Goal: Information Seeking & Learning: Learn about a topic

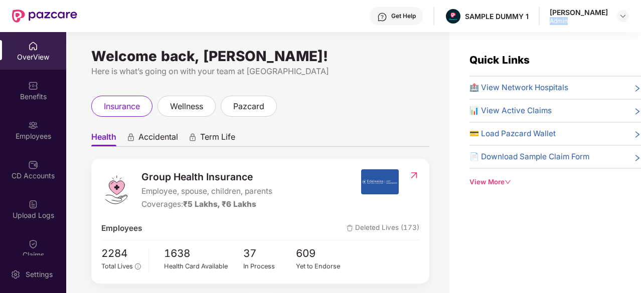
drag, startPoint x: 578, startPoint y: 20, endPoint x: 553, endPoint y: 20, distance: 24.6
click at [553, 20] on div "Get Help SAMPLE DUMMY 1 [PERSON_NAME] Admin" at bounding box center [352, 16] width 551 height 32
click at [197, 99] on div "wellness" at bounding box center [186, 106] width 58 height 21
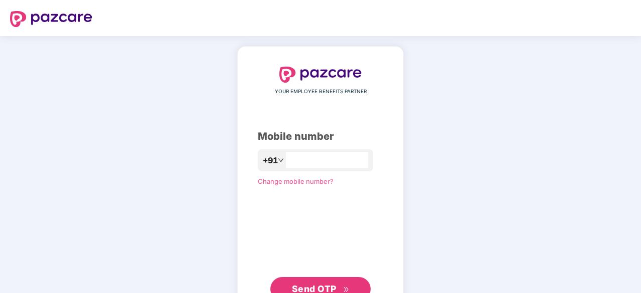
click at [347, 151] on div "+91" at bounding box center [315, 160] width 115 height 22
click at [344, 159] on input "number" at bounding box center [327, 161] width 82 height 16
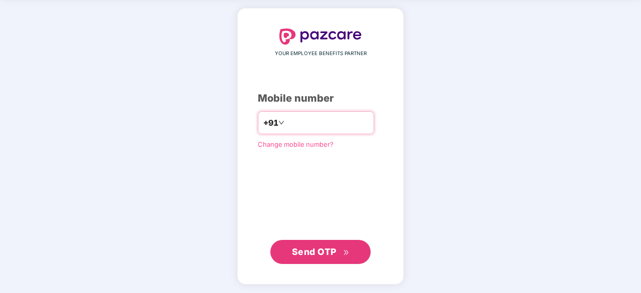
type input "**********"
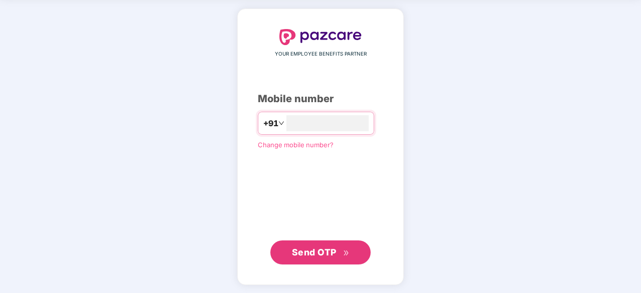
click at [322, 251] on span "Send OTP" at bounding box center [314, 252] width 45 height 11
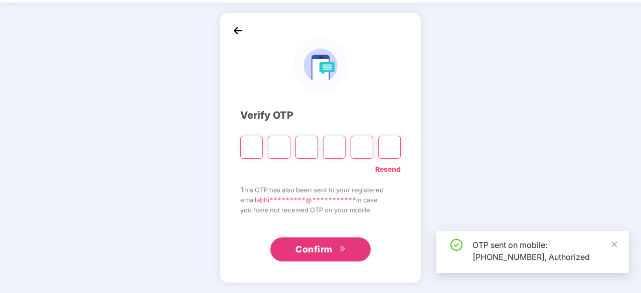
scroll to position [33, 0]
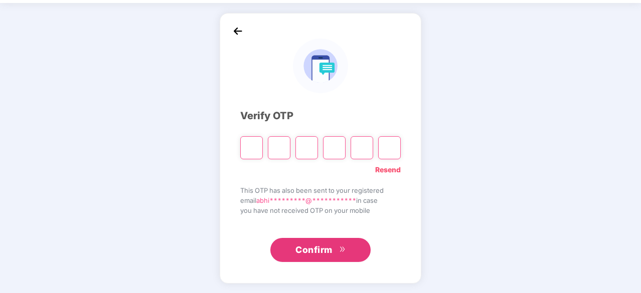
type input "*"
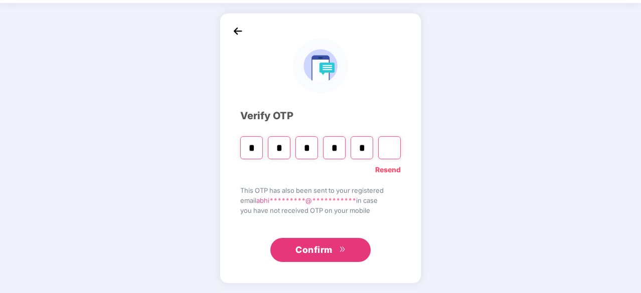
type input "*"
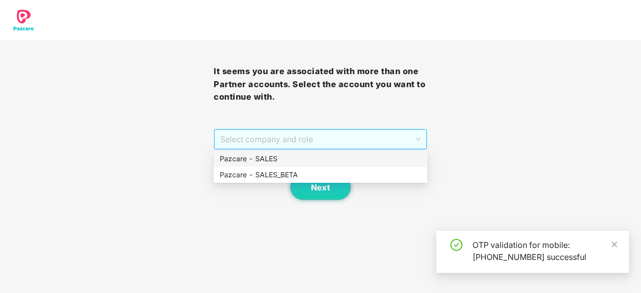
click at [362, 147] on span "Select company and role" at bounding box center [320, 139] width 201 height 19
click at [329, 161] on div "Pazcare - SALES" at bounding box center [321, 158] width 202 height 11
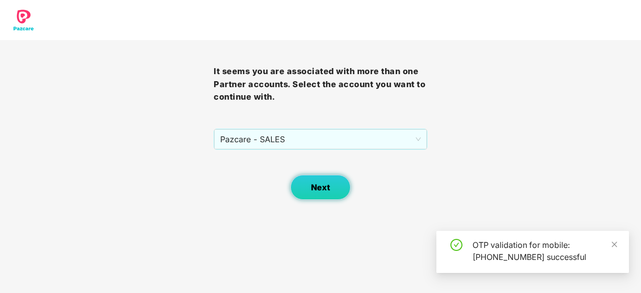
click at [323, 183] on span "Next" at bounding box center [320, 188] width 19 height 10
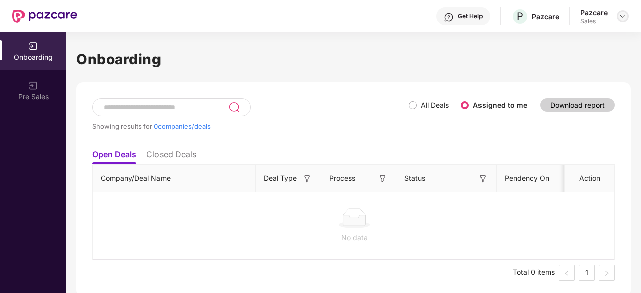
click at [625, 17] on img at bounding box center [623, 16] width 8 height 8
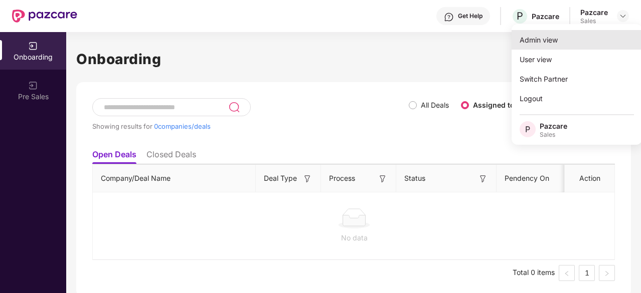
click at [584, 42] on div "Admin view" at bounding box center [576, 40] width 130 height 20
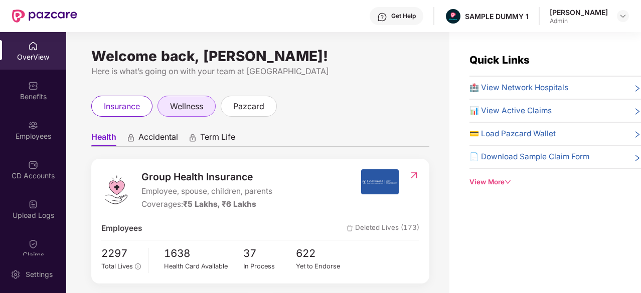
click at [183, 112] on span "wellness" at bounding box center [186, 106] width 33 height 13
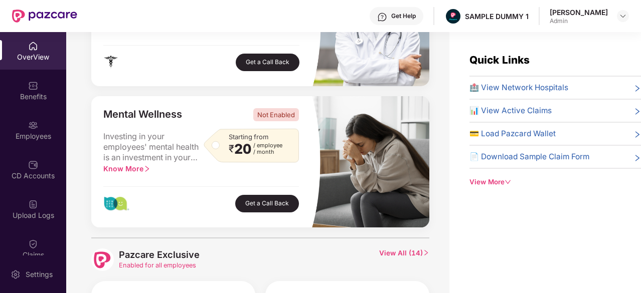
scroll to position [413, 0]
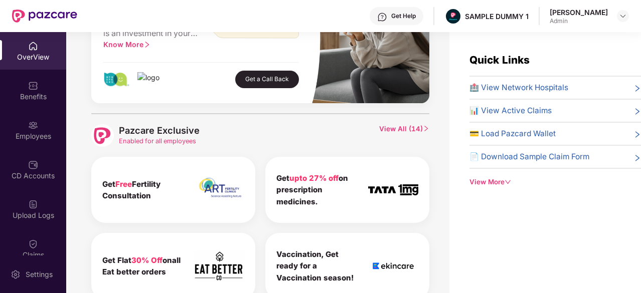
click at [412, 129] on span "View All ( 14 )" at bounding box center [404, 135] width 50 height 23
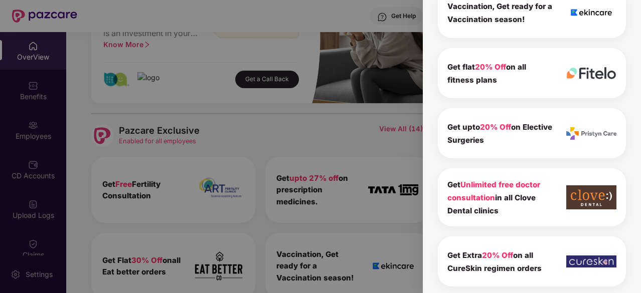
scroll to position [350, 0]
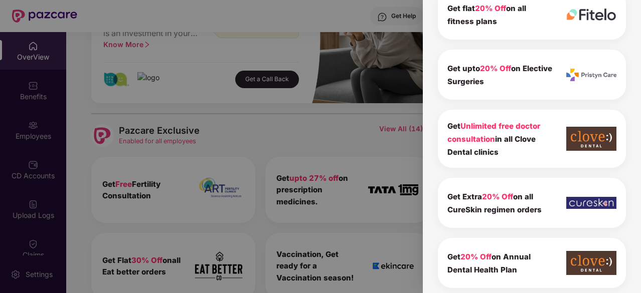
drag, startPoint x: 500, startPoint y: 148, endPoint x: 439, endPoint y: 127, distance: 64.7
click at [439, 127] on div "Get Unlimited free doctor consultation in all Clove Dental clinics" at bounding box center [532, 139] width 188 height 58
click at [431, 105] on div "Pazcare Exclusive 14 To view the details of exclusives benefits please switch t…" at bounding box center [532, 146] width 218 height 293
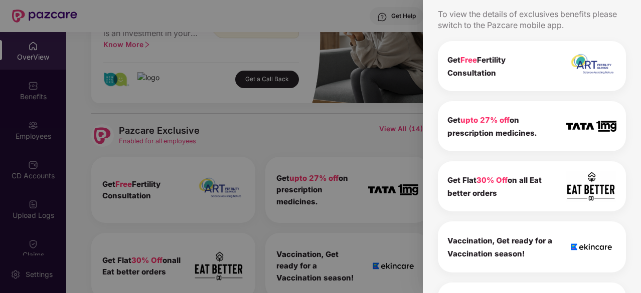
scroll to position [0, 0]
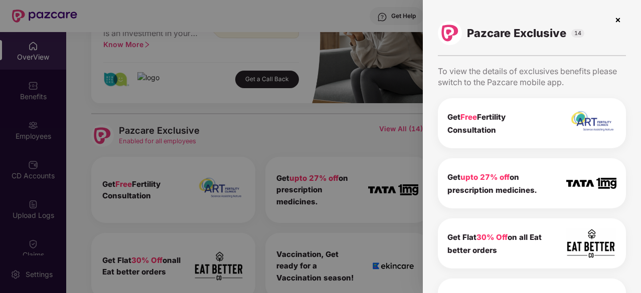
click at [616, 19] on img at bounding box center [618, 20] width 16 height 16
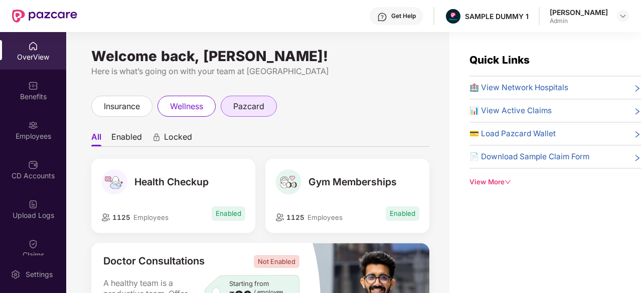
click at [263, 110] on span "pazcard" at bounding box center [248, 106] width 31 height 13
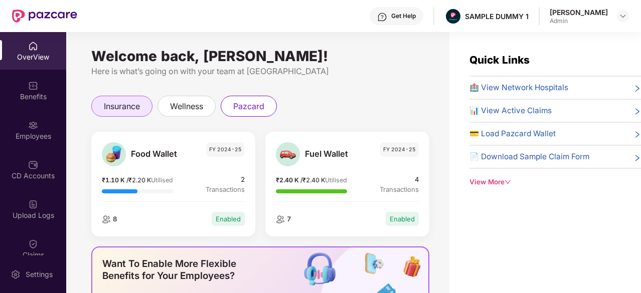
click at [122, 104] on span "insurance" at bounding box center [122, 106] width 36 height 13
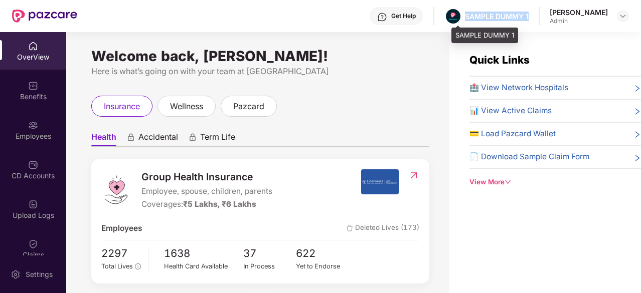
drag, startPoint x: 536, startPoint y: 17, endPoint x: 472, endPoint y: 14, distance: 64.2
click at [472, 14] on div "Get Help SAMPLE DUMMY 1 [PERSON_NAME] Admin" at bounding box center [352, 16] width 551 height 32
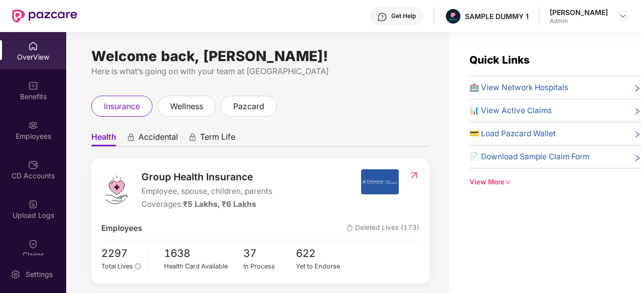
click at [413, 19] on div "Get Help" at bounding box center [403, 16] width 25 height 8
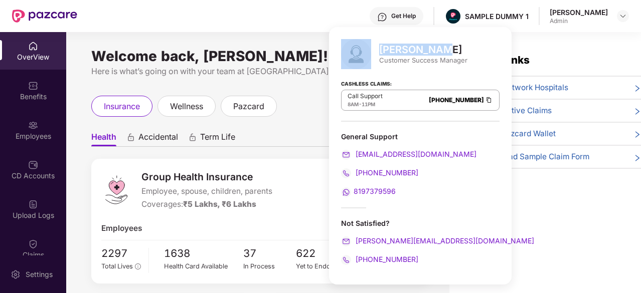
drag, startPoint x: 440, startPoint y: 50, endPoint x: 377, endPoint y: 48, distance: 62.7
click at [377, 48] on div "Mihir Singh Customer Success Manager" at bounding box center [420, 54] width 158 height 30
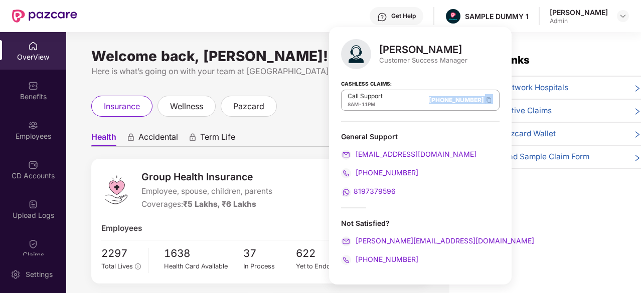
drag, startPoint x: 396, startPoint y: 99, endPoint x: 453, endPoint y: 104, distance: 56.9
click at [453, 104] on div "Call Support 8AM - 11PM 080-3783-5420" at bounding box center [420, 100] width 158 height 21
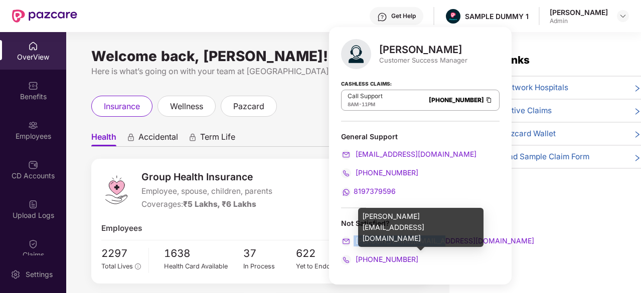
drag, startPoint x: 447, startPoint y: 240, endPoint x: 353, endPoint y: 241, distance: 93.8
click at [353, 241] on div "[PERSON_NAME][EMAIL_ADDRESS][DOMAIN_NAME]" at bounding box center [420, 241] width 158 height 11
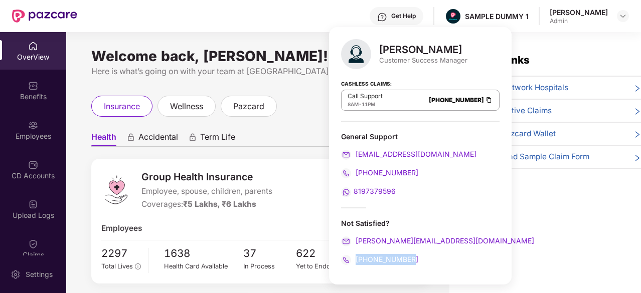
drag, startPoint x: 419, startPoint y: 261, endPoint x: 354, endPoint y: 261, distance: 64.7
click at [354, 261] on div "[PHONE_NUMBER]" at bounding box center [420, 259] width 158 height 11
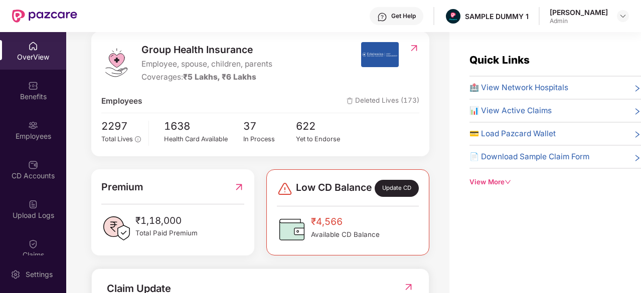
scroll to position [33, 0]
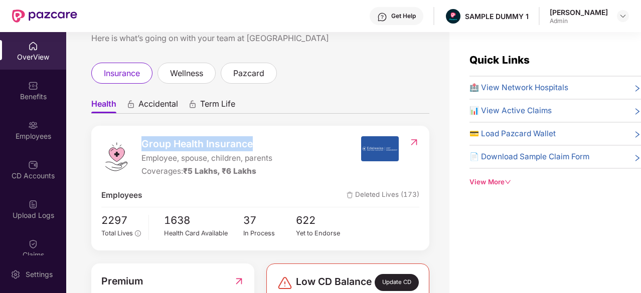
drag, startPoint x: 265, startPoint y: 144, endPoint x: 140, endPoint y: 143, distance: 124.8
click at [140, 143] on div "Group Health Insurance Employee, spouse, children, parents Coverages: ₹5 Lakhs,…" at bounding box center [230, 157] width 259 height 42
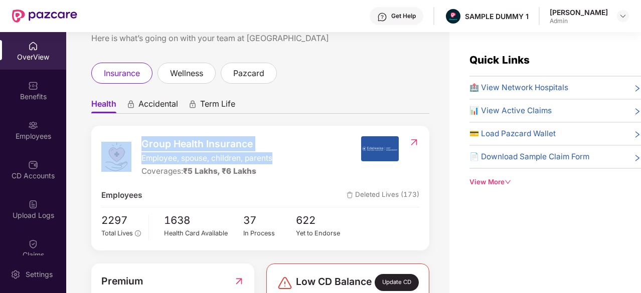
drag, startPoint x: 276, startPoint y: 158, endPoint x: 129, endPoint y: 154, distance: 146.4
click at [129, 154] on div "Group Health Insurance Employee, spouse, children, parents Coverages: ₹5 Lakhs,…" at bounding box center [230, 157] width 259 height 42
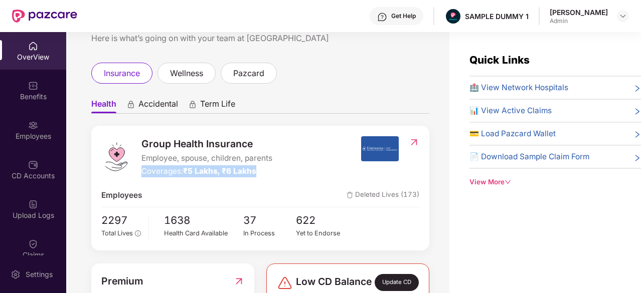
drag, startPoint x: 263, startPoint y: 166, endPoint x: 144, endPoint y: 171, distance: 118.4
click at [144, 171] on div "Coverages: ₹5 Lakhs, ₹6 Lakhs" at bounding box center [206, 171] width 131 height 12
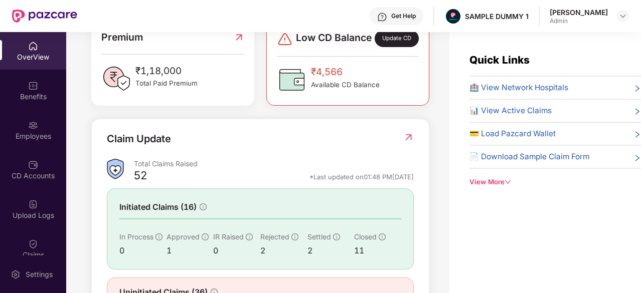
scroll to position [328, 0]
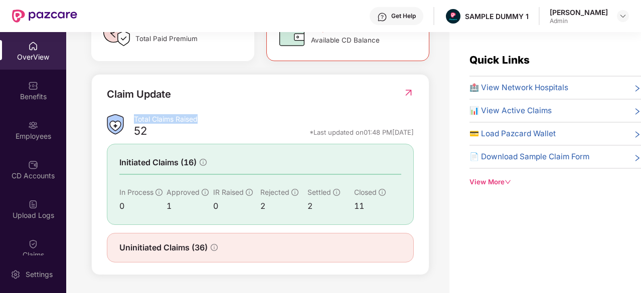
drag, startPoint x: 212, startPoint y: 122, endPoint x: 133, endPoint y: 118, distance: 78.8
click at [134, 118] on div "Total Claims Raised" at bounding box center [274, 119] width 280 height 10
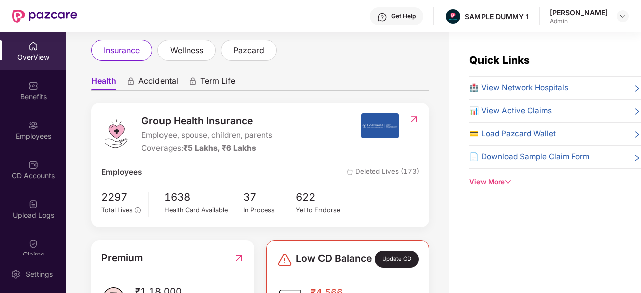
scroll to position [0, 0]
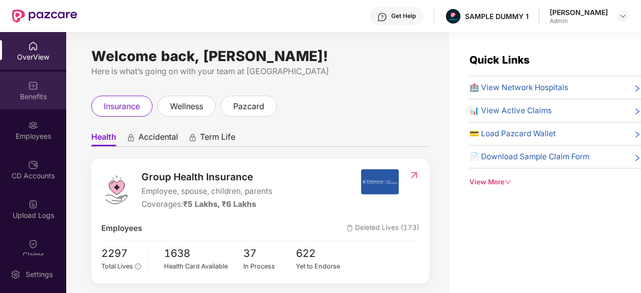
click at [52, 94] on div "Benefits" at bounding box center [33, 97] width 66 height 10
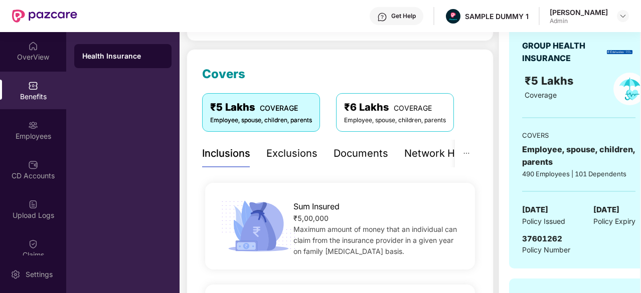
scroll to position [95, 0]
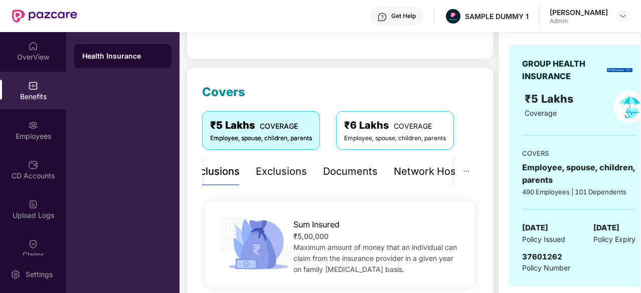
click at [282, 175] on div "Exclusions" at bounding box center [281, 172] width 51 height 16
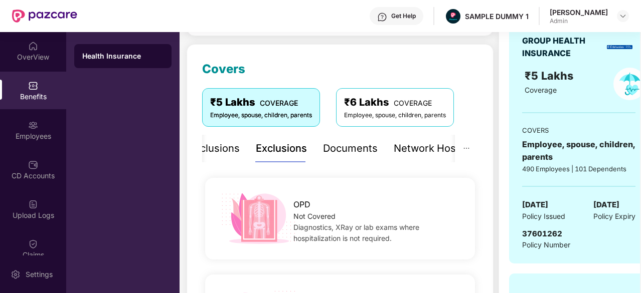
scroll to position [48, 0]
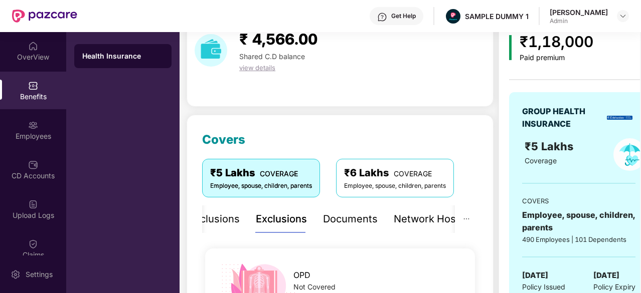
click at [333, 215] on div "Documents" at bounding box center [350, 220] width 55 height 16
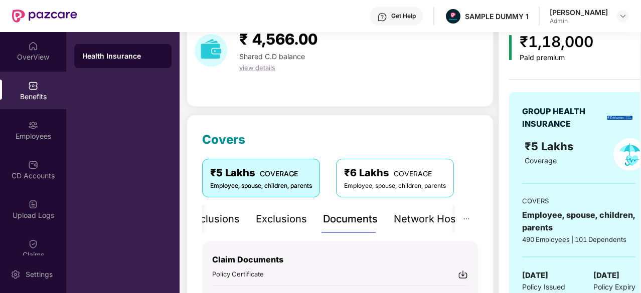
scroll to position [103, 0]
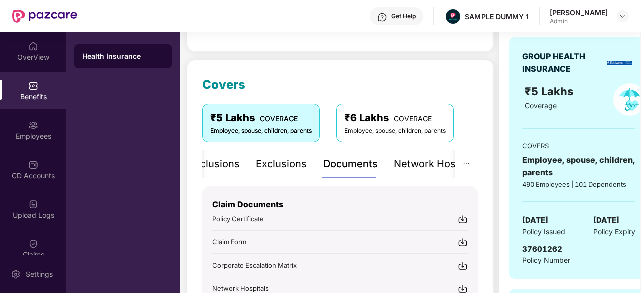
click at [416, 167] on div "Network Hospitals" at bounding box center [438, 164] width 88 height 16
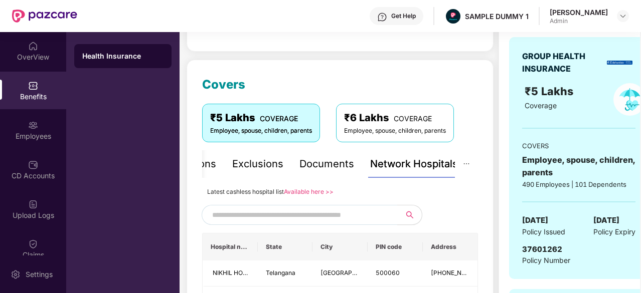
click at [296, 213] on input "text" at bounding box center [297, 215] width 171 height 15
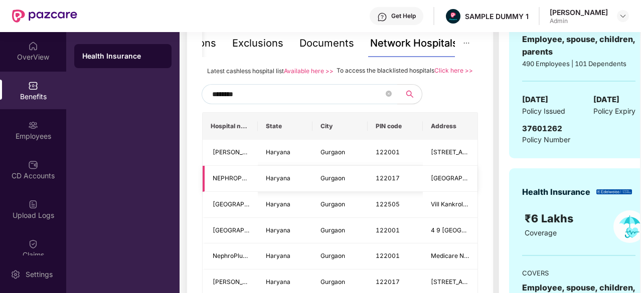
scroll to position [214, 0]
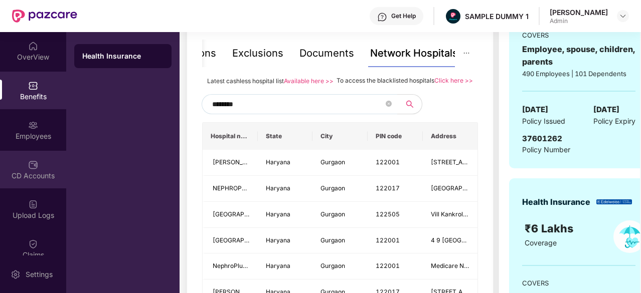
type input "********"
click at [27, 151] on div "CD Accounts" at bounding box center [33, 170] width 66 height 38
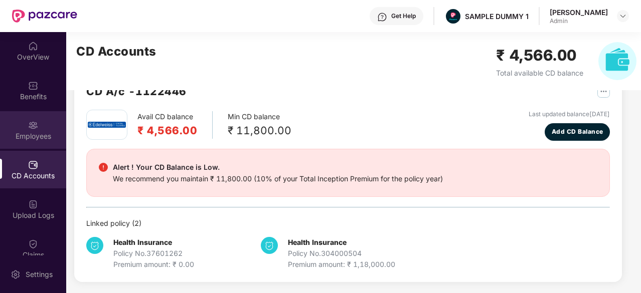
click at [34, 130] on img at bounding box center [33, 125] width 10 height 10
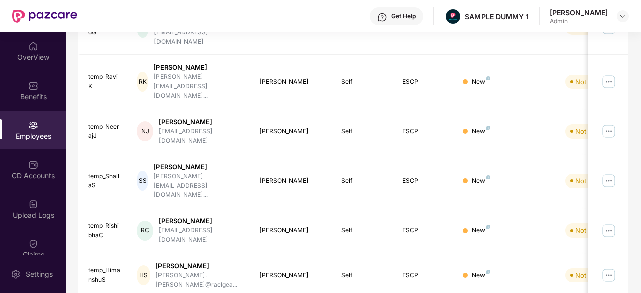
scroll to position [0, 0]
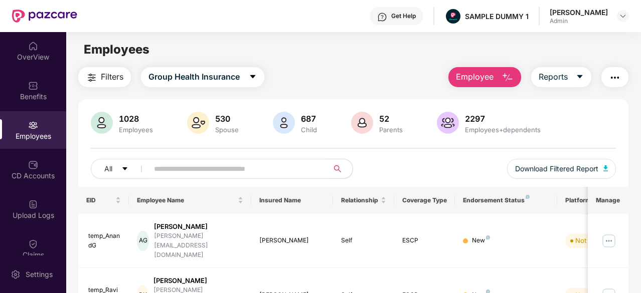
click at [488, 75] on span "Employee" at bounding box center [475, 77] width 38 height 13
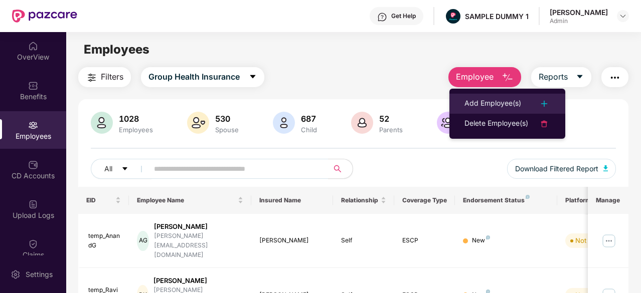
click at [504, 96] on li "Add Employee(s)" at bounding box center [507, 104] width 116 height 20
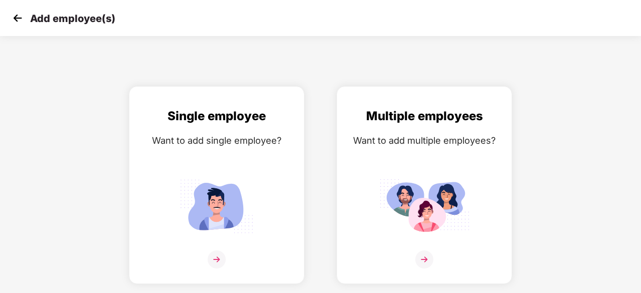
click at [16, 18] on img at bounding box center [17, 18] width 15 height 15
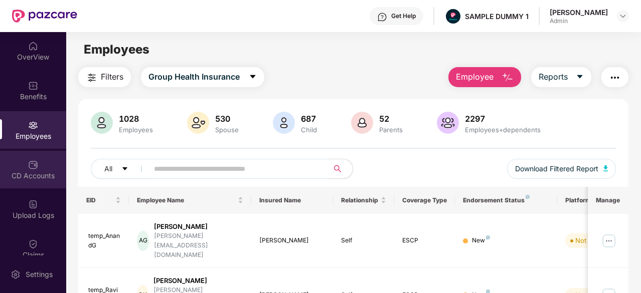
click at [45, 175] on div "CD Accounts" at bounding box center [33, 176] width 66 height 10
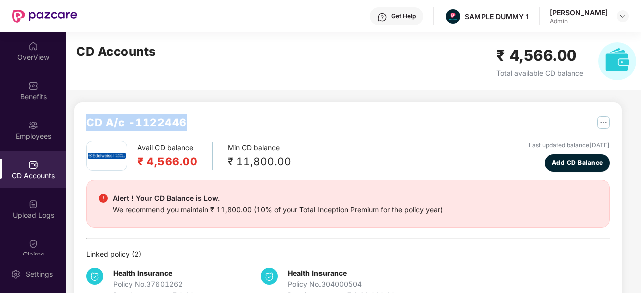
drag, startPoint x: 210, startPoint y: 123, endPoint x: 85, endPoint y: 121, distance: 124.3
click at [85, 121] on div "CD A/c - 1122446 Avail CD balance ₹ 4,566.00 Min CD balance ₹ 11,800.00 Last up…" at bounding box center [347, 207] width 547 height 211
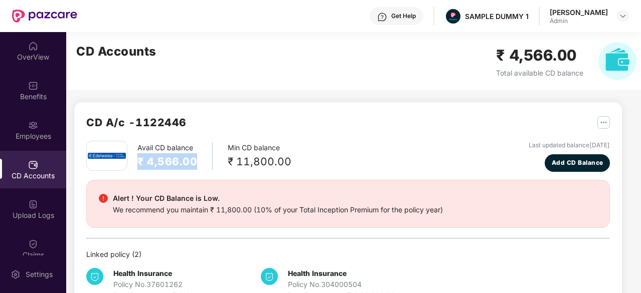
drag, startPoint x: 201, startPoint y: 164, endPoint x: 134, endPoint y: 155, distance: 67.2
click at [134, 155] on div "Avail CD balance ₹ 4,566.00 Min CD balance ₹ 11,800.00" at bounding box center [188, 156] width 205 height 30
click at [571, 164] on span "Add CD Balance" at bounding box center [577, 163] width 52 height 10
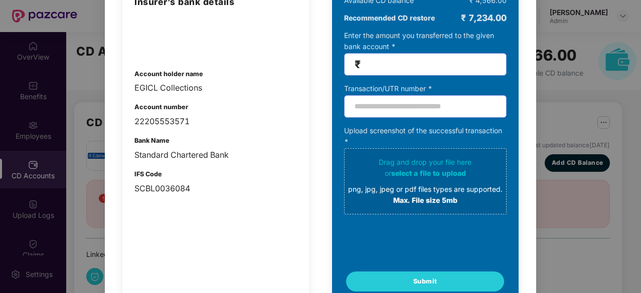
scroll to position [48, 0]
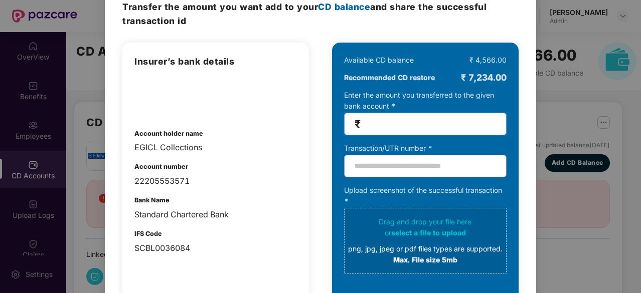
click at [418, 121] on input "number" at bounding box center [428, 124] width 133 height 12
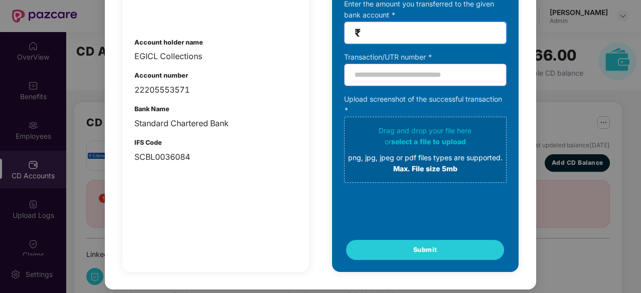
scroll to position [0, 0]
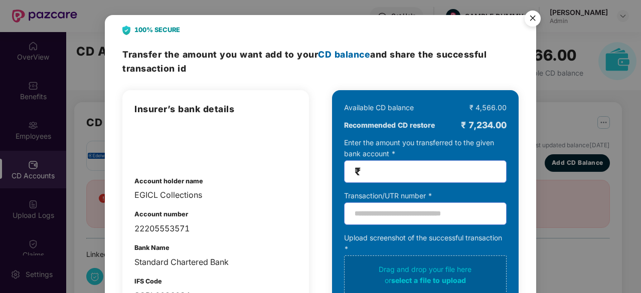
click at [530, 18] on img "Close" at bounding box center [532, 20] width 28 height 28
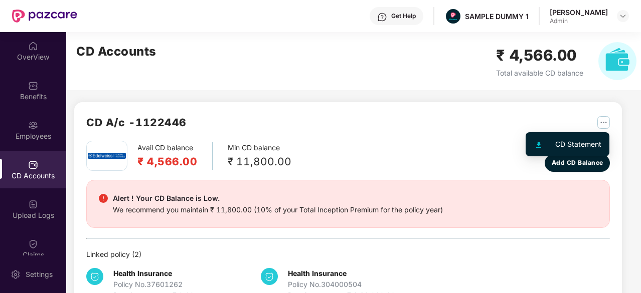
click at [605, 119] on img "button" at bounding box center [603, 122] width 13 height 13
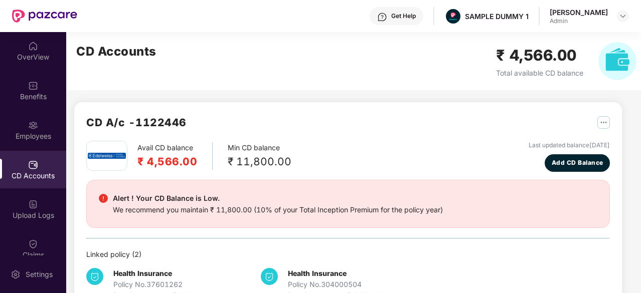
click at [471, 148] on div "Avail CD balance ₹ 4,566.00 Min CD balance ₹ 11,800.00 Last updated balance 23 …" at bounding box center [347, 156] width 523 height 31
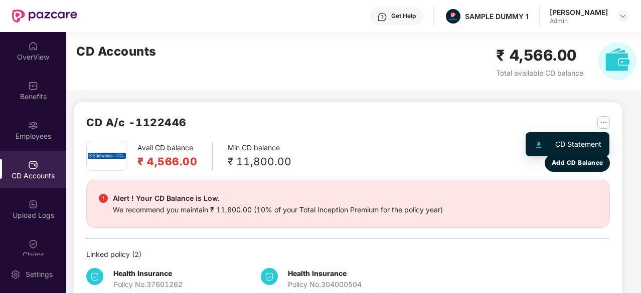
click at [601, 123] on img "button" at bounding box center [603, 122] width 13 height 13
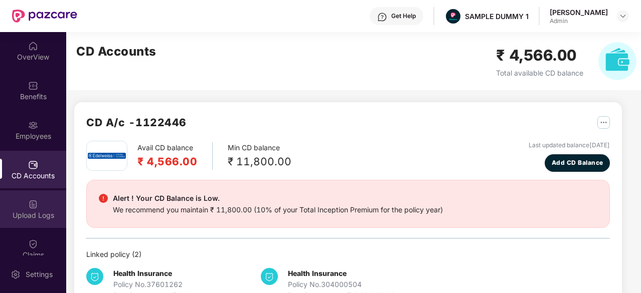
scroll to position [87, 0]
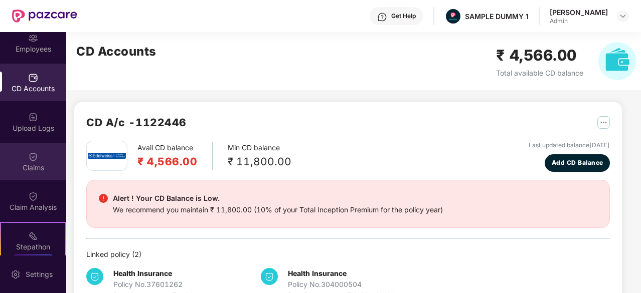
click at [35, 176] on div "Claims" at bounding box center [33, 162] width 66 height 38
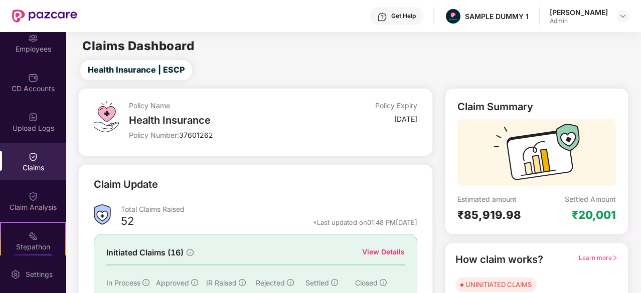
scroll to position [61, 0]
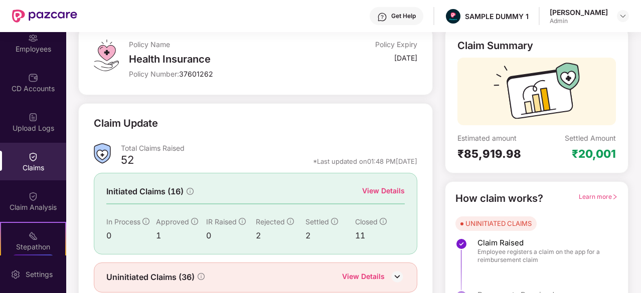
click at [389, 190] on div "View Details" at bounding box center [383, 190] width 43 height 11
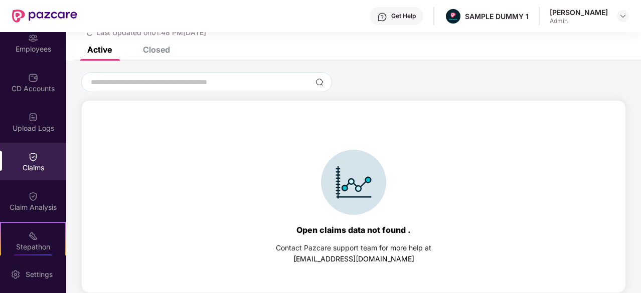
scroll to position [0, 0]
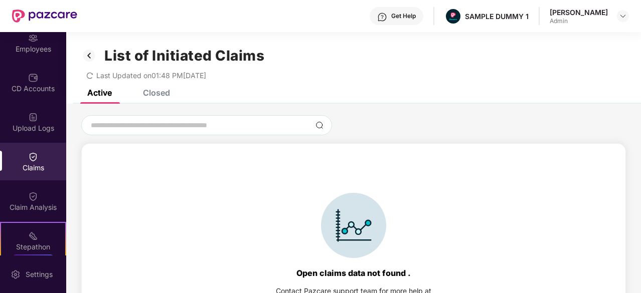
click at [156, 96] on div "Closed" at bounding box center [156, 93] width 27 height 10
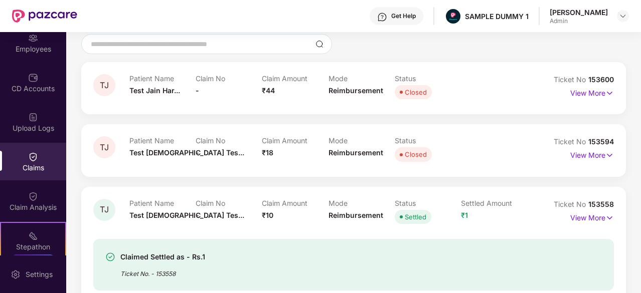
scroll to position [73, 0]
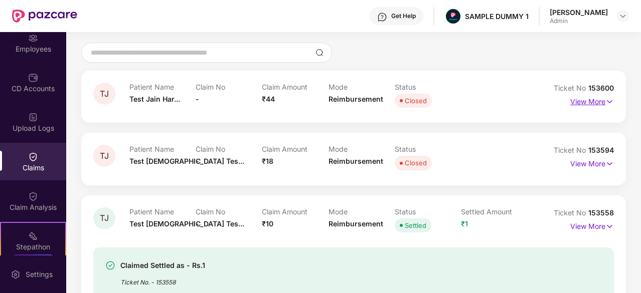
click at [584, 105] on p "View More" at bounding box center [592, 101] width 44 height 14
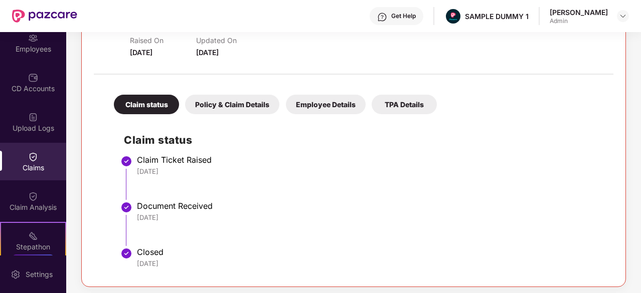
scroll to position [158, 0]
click at [218, 108] on div "Policy & Claim Details" at bounding box center [232, 104] width 94 height 20
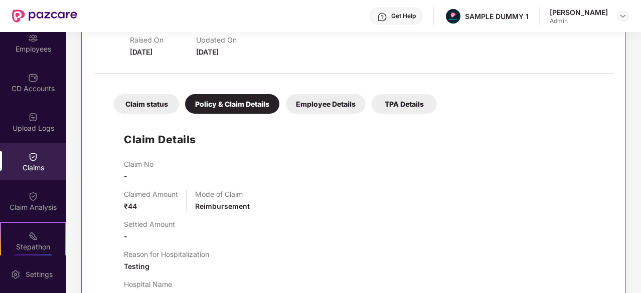
scroll to position [199, 0]
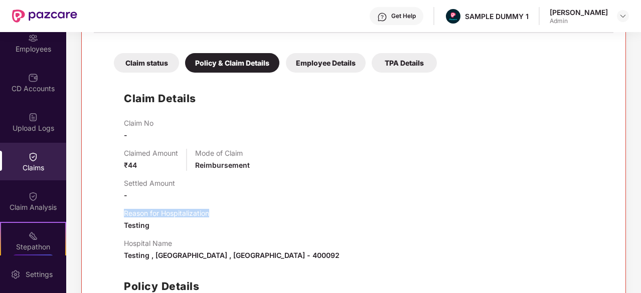
drag, startPoint x: 215, startPoint y: 211, endPoint x: 116, endPoint y: 211, distance: 98.8
click at [116, 211] on div "Claim Details Claim No - Claimed Amount ₹44 Mode of Claim Reimbursement Settled…" at bounding box center [353, 222] width 499 height 289
drag, startPoint x: 190, startPoint y: 246, endPoint x: 117, endPoint y: 243, distance: 72.8
click at [117, 243] on div "Claim Details Claim No - Claimed Amount ₹44 Mode of Claim Reimbursement Settled…" at bounding box center [353, 222] width 499 height 289
click at [317, 59] on div "Employee Details" at bounding box center [326, 63] width 80 height 20
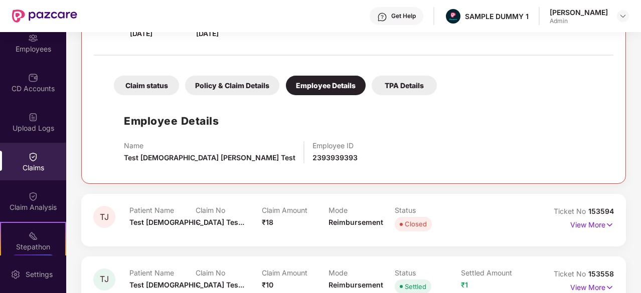
scroll to position [175, 0]
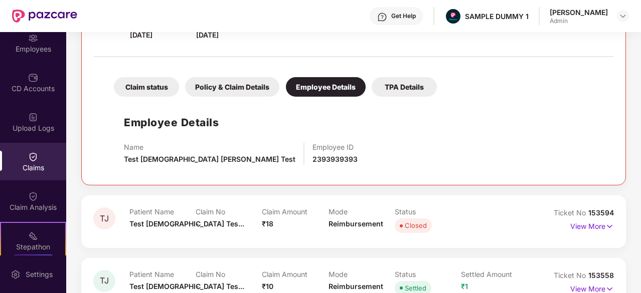
click at [394, 88] on div "TPA Details" at bounding box center [403, 87] width 65 height 20
